Goal: Information Seeking & Learning: Learn about a topic

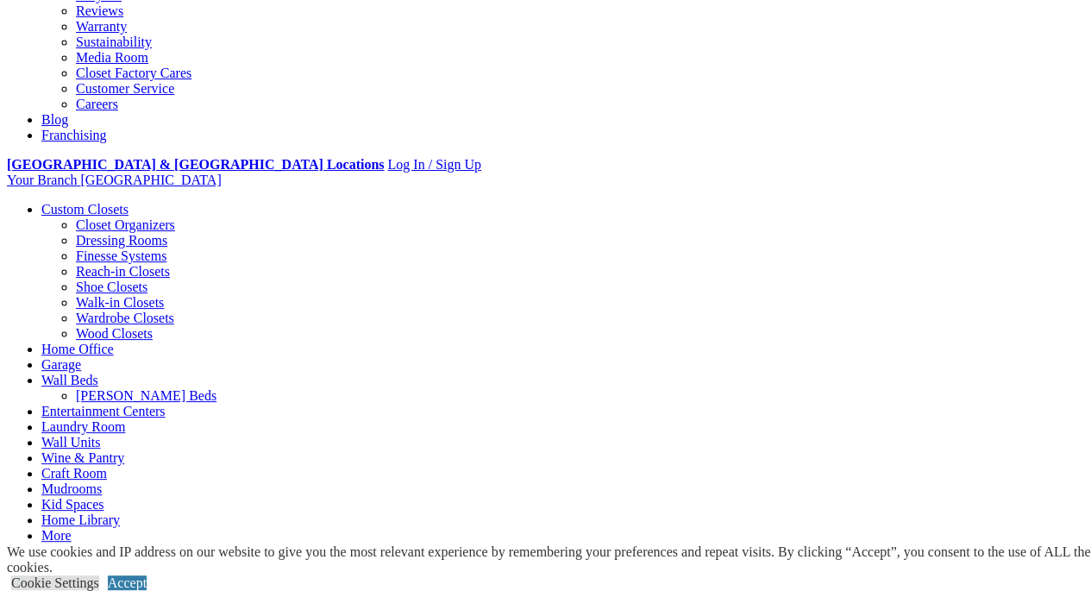
scroll to position [517, 0]
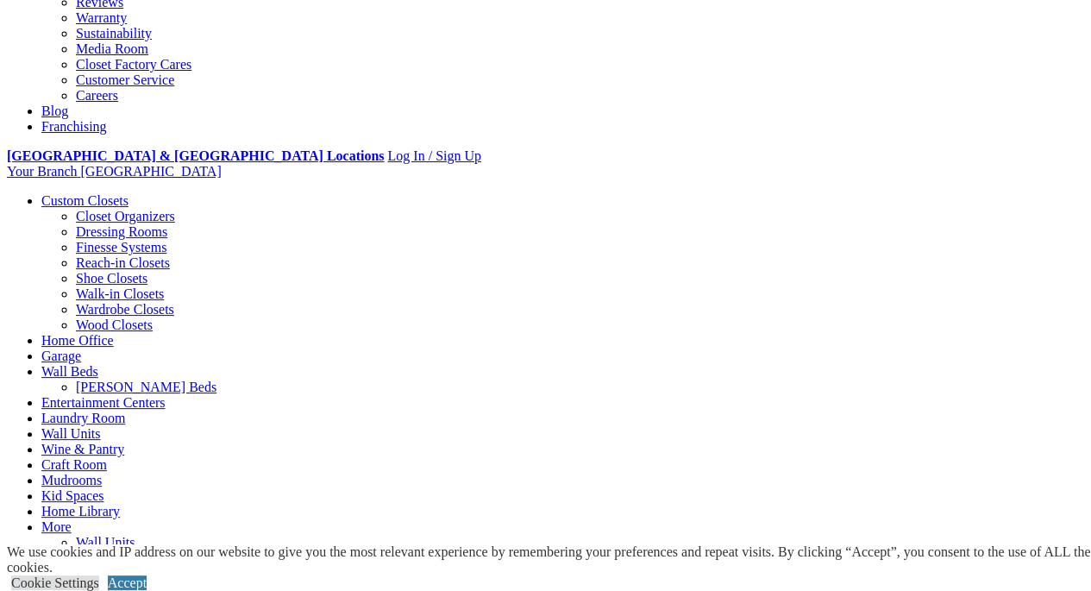
drag, startPoint x: 544, startPoint y: 216, endPoint x: 560, endPoint y: 205, distance: 18.7
drag, startPoint x: 714, startPoint y: 123, endPoint x: 650, endPoint y: 152, distance: 69.9
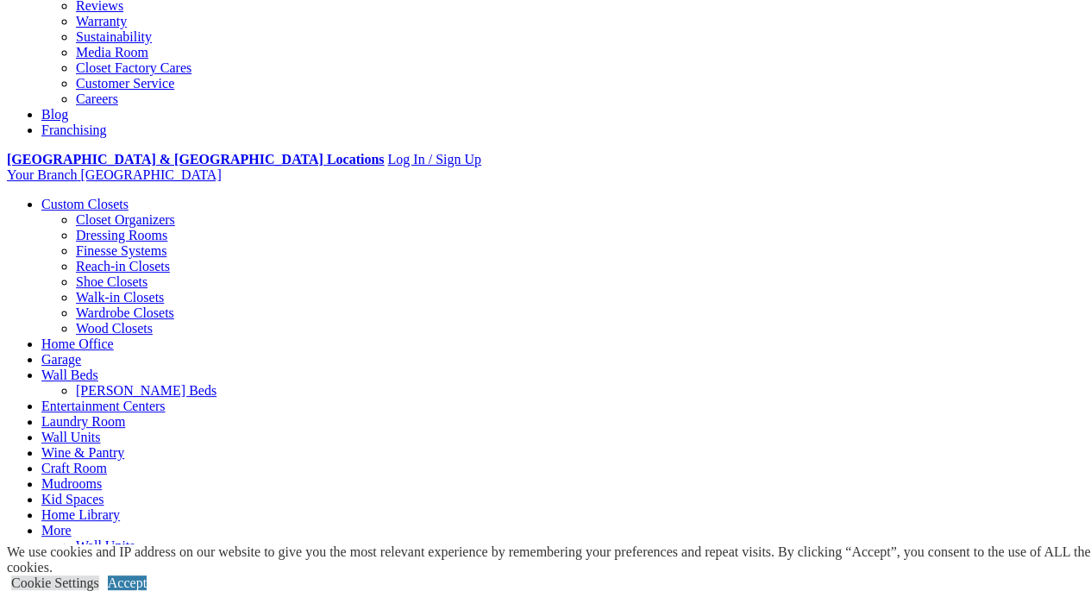
scroll to position [345, 0]
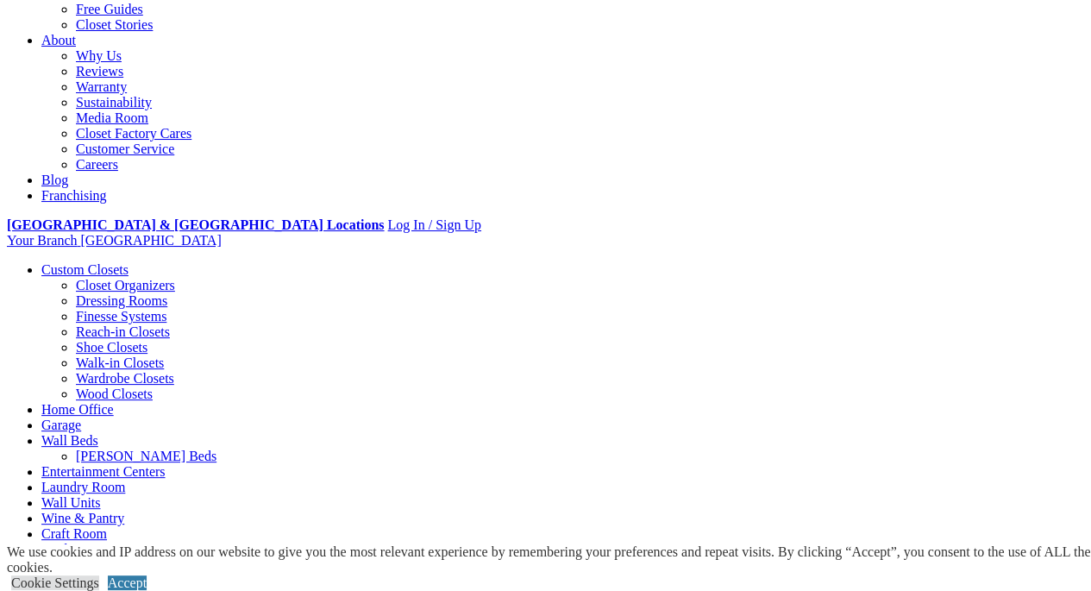
scroll to position [604, 0]
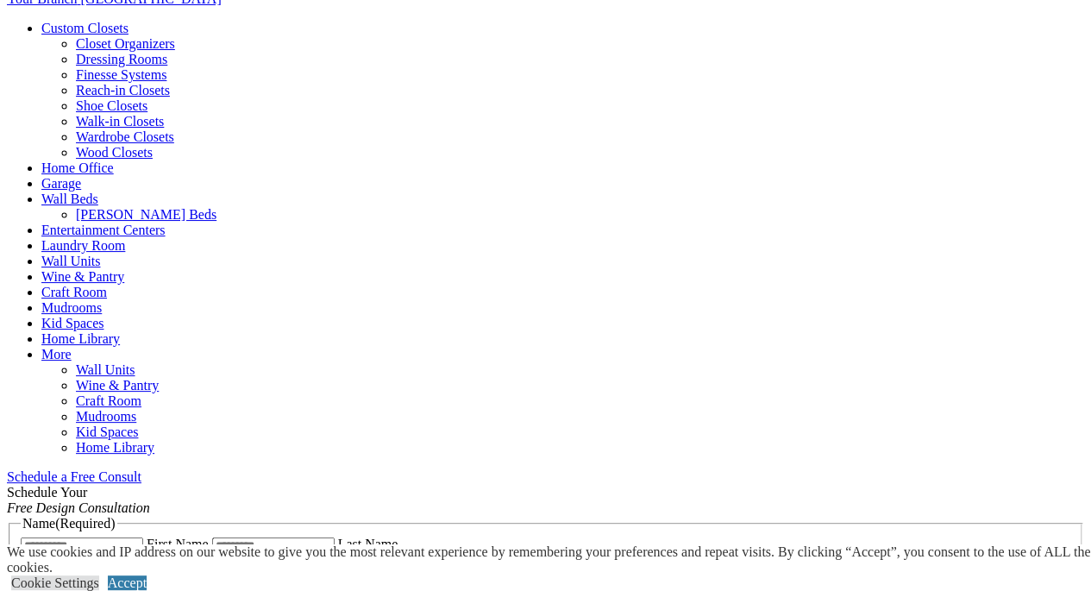
scroll to position [690, 0]
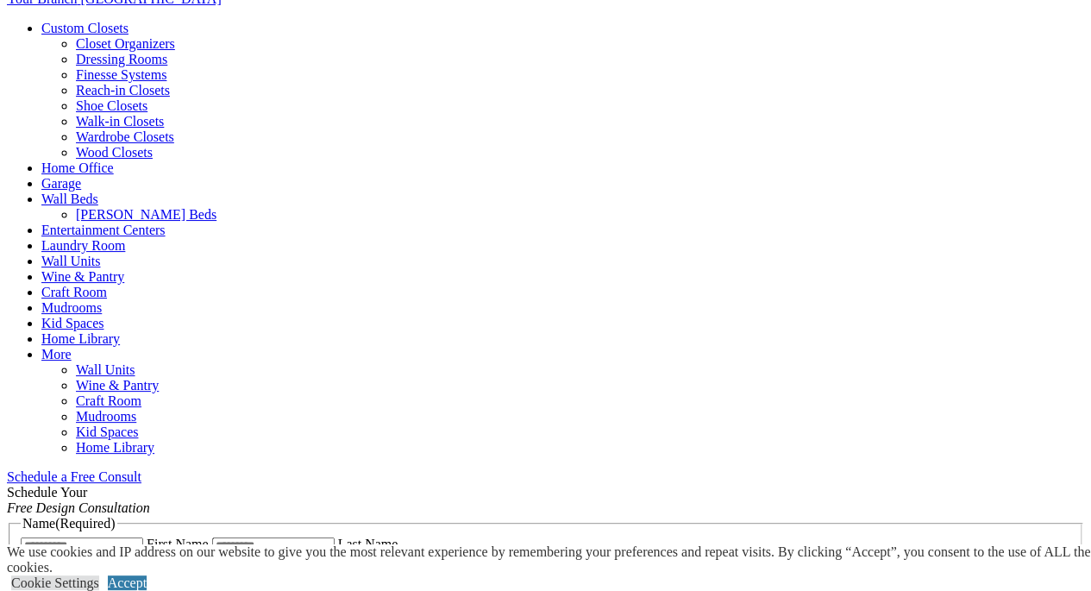
scroll to position [776, 0]
